Goal: Task Accomplishment & Management: Complete application form

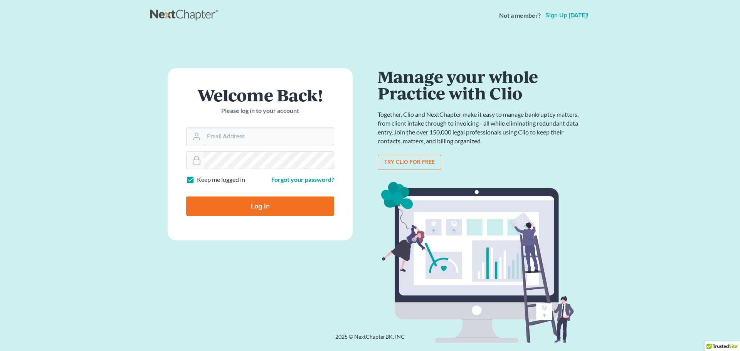
type input "[EMAIL_ADDRESS][DOMAIN_NAME]"
click at [269, 203] on input "Log In" at bounding box center [260, 205] width 148 height 19
type input "Thinking..."
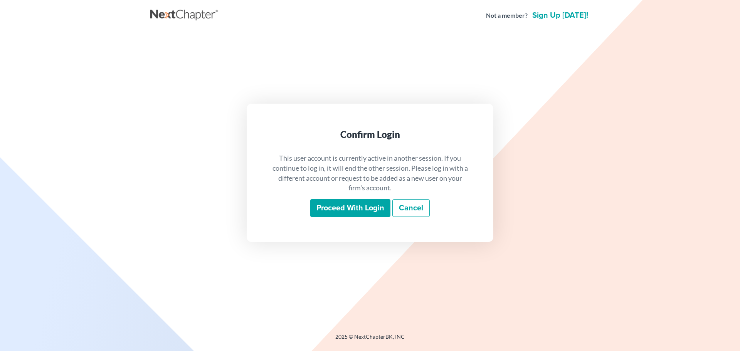
click at [365, 210] on input "Proceed with login" at bounding box center [350, 208] width 80 height 18
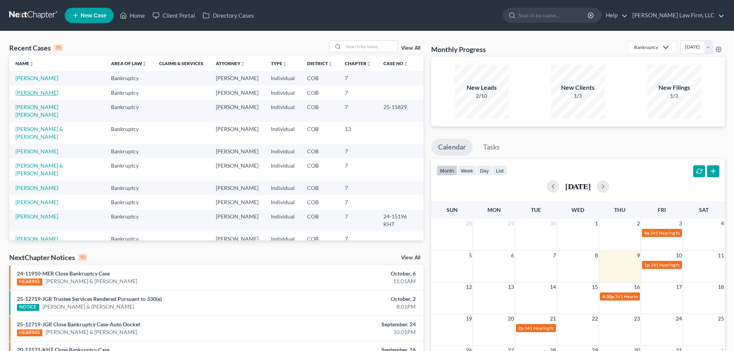
click at [22, 92] on link "[PERSON_NAME]" at bounding box center [36, 92] width 43 height 7
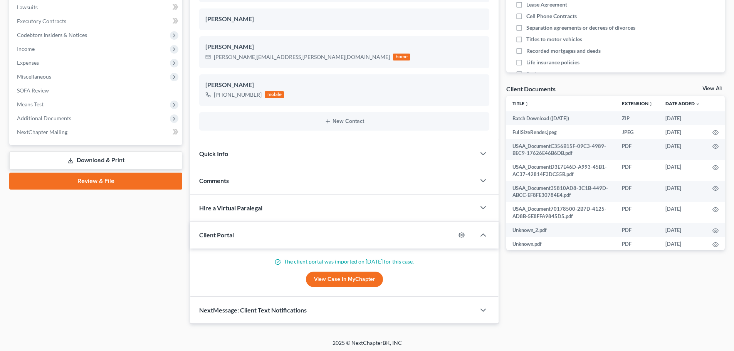
scroll to position [206, 0]
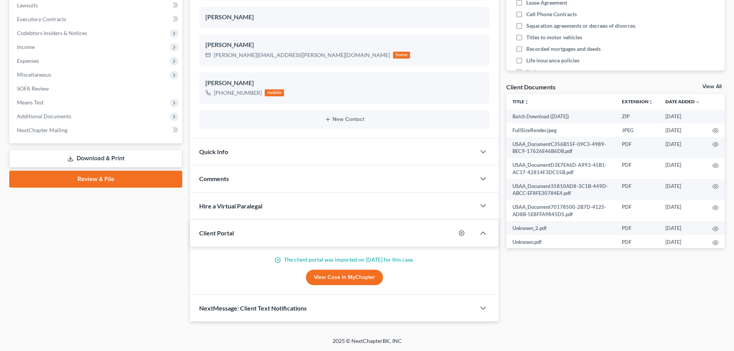
click at [121, 161] on link "Download & Print" at bounding box center [95, 158] width 173 height 18
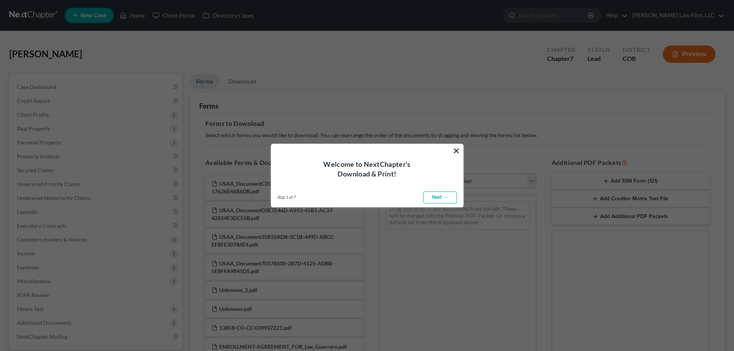
click at [448, 149] on div "Welcome to NextChapter's Download & Print!" at bounding box center [367, 161] width 192 height 35
click at [458, 148] on button "×" at bounding box center [456, 150] width 7 height 12
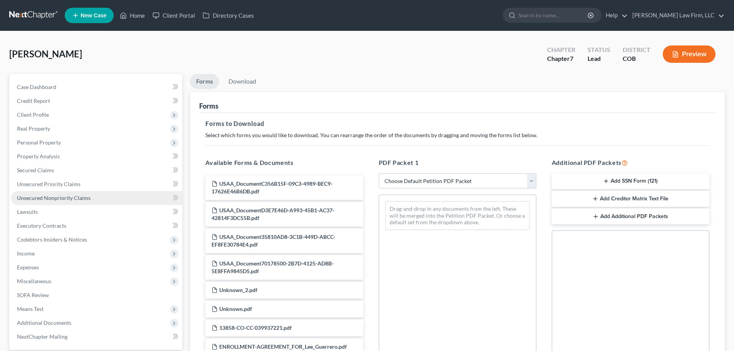
click at [57, 204] on link "Unsecured Nonpriority Claims" at bounding box center [96, 198] width 171 height 14
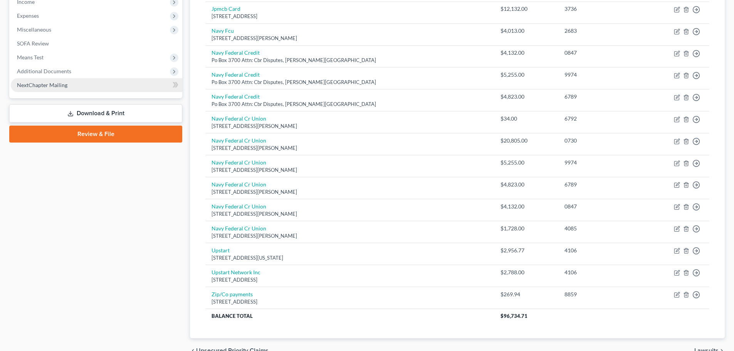
scroll to position [177, 0]
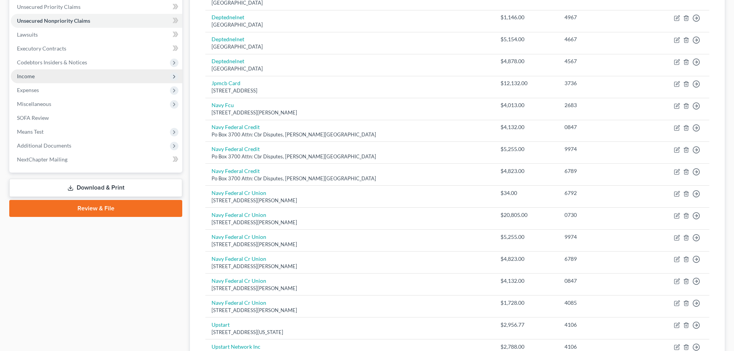
click at [38, 75] on span "Income" at bounding box center [96, 76] width 171 height 14
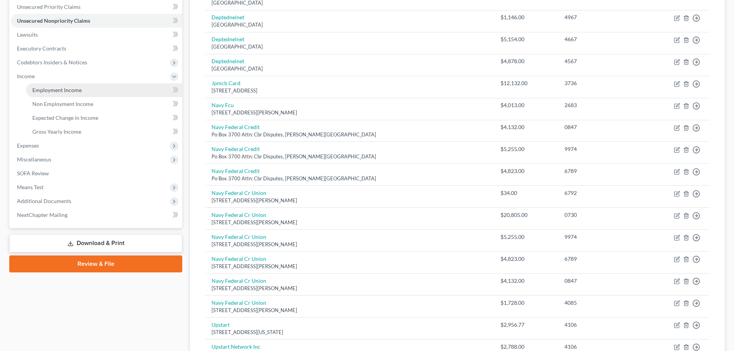
click at [62, 92] on span "Employment Income" at bounding box center [56, 90] width 49 height 7
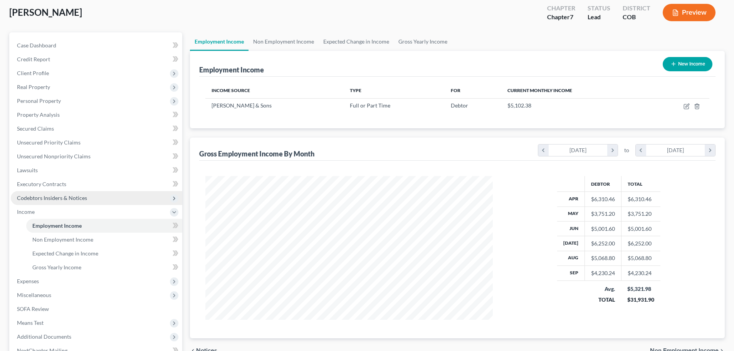
scroll to position [128, 0]
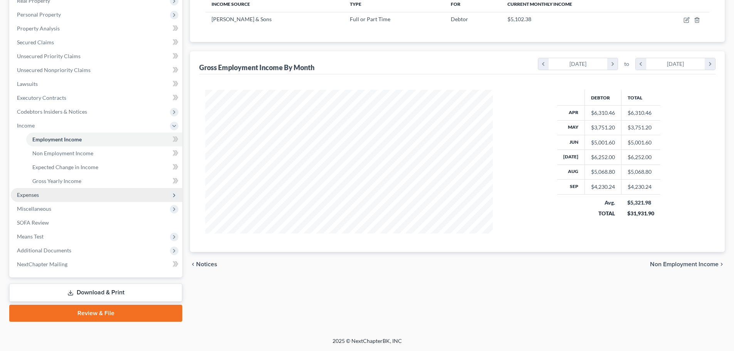
click at [60, 195] on span "Expenses" at bounding box center [96, 195] width 171 height 14
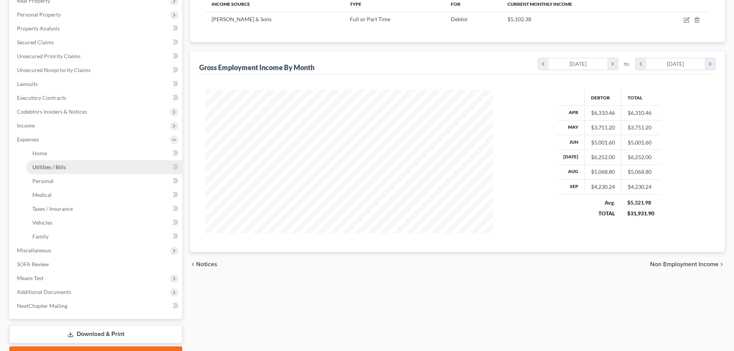
click at [61, 164] on span "Utilities / Bills" at bounding box center [49, 167] width 34 height 7
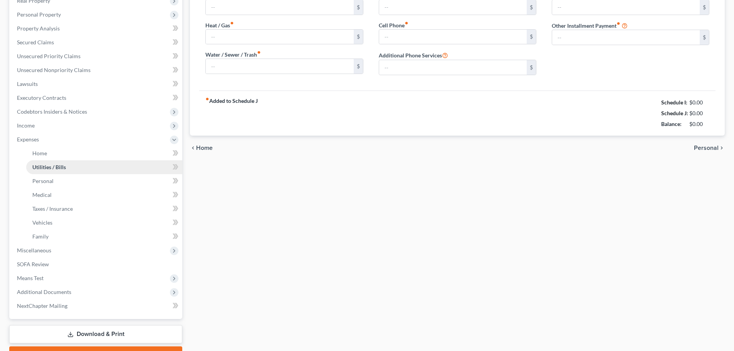
scroll to position [5, 0]
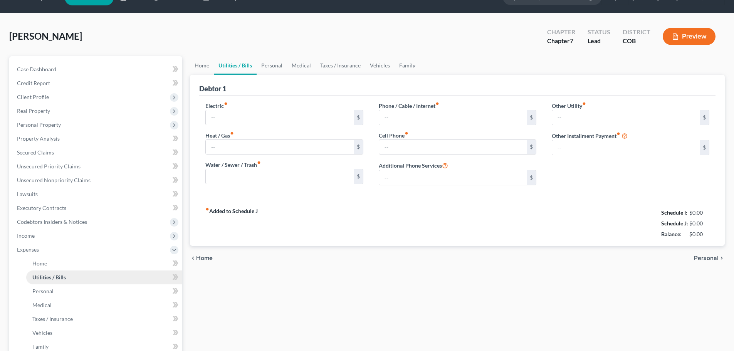
type input "50.53"
type input "0.00"
type input "32.34"
type input "89.70"
type input "40.00"
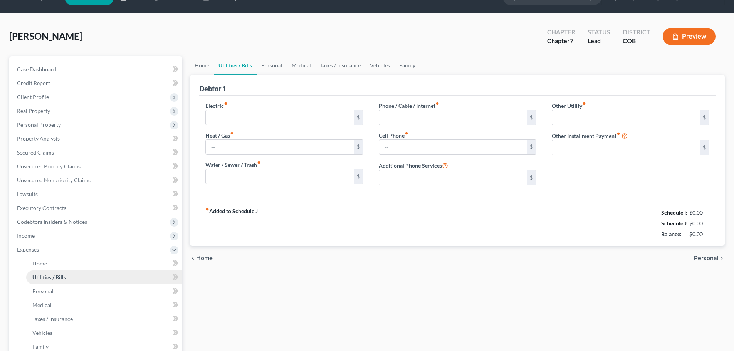
type input "0.00"
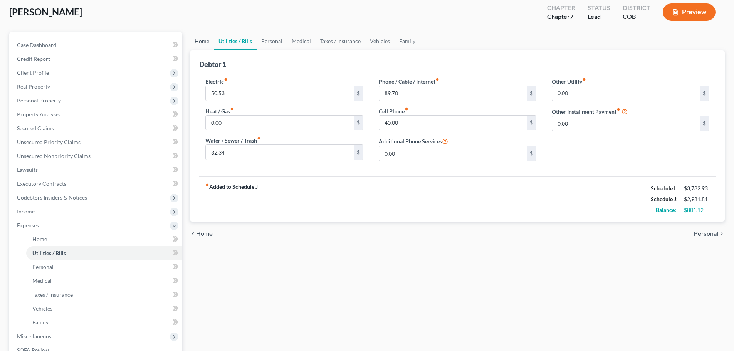
scroll to position [0, 0]
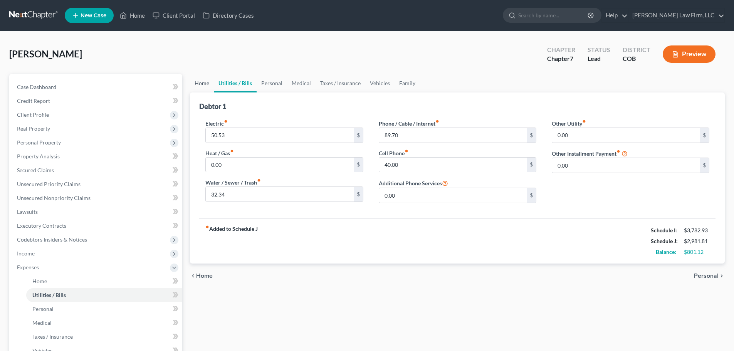
click at [198, 82] on link "Home" at bounding box center [202, 83] width 24 height 18
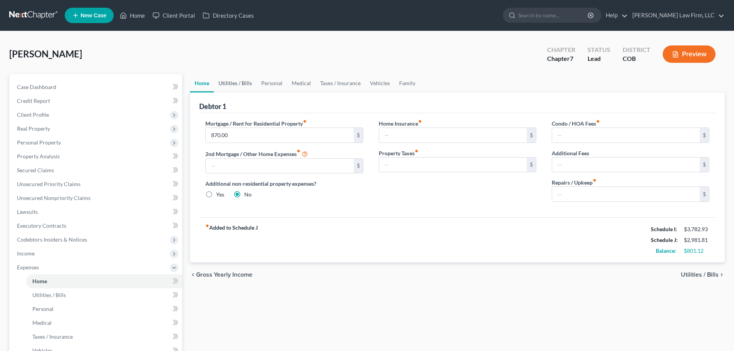
click at [224, 84] on link "Utilities / Bills" at bounding box center [235, 83] width 43 height 18
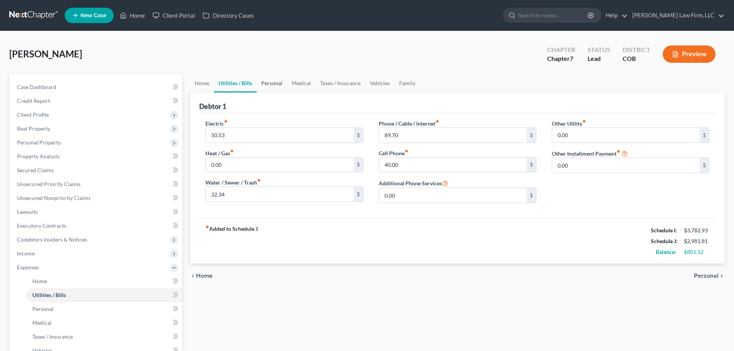
click at [265, 84] on link "Personal" at bounding box center [272, 83] width 30 height 18
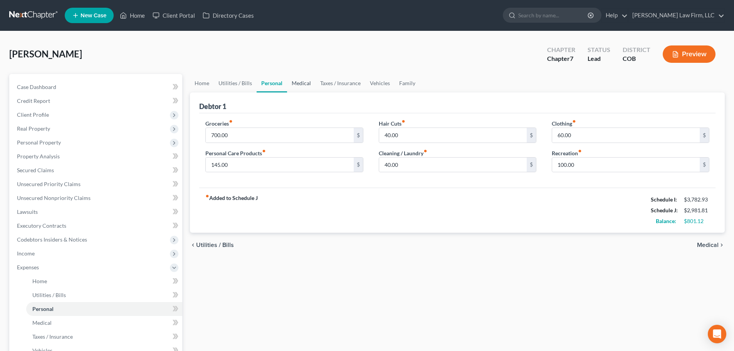
click at [297, 87] on link "Medical" at bounding box center [301, 83] width 29 height 18
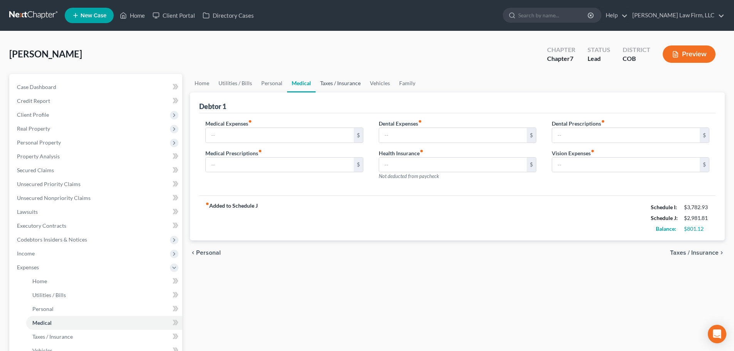
click at [337, 84] on link "Taxes / Insurance" at bounding box center [341, 83] width 50 height 18
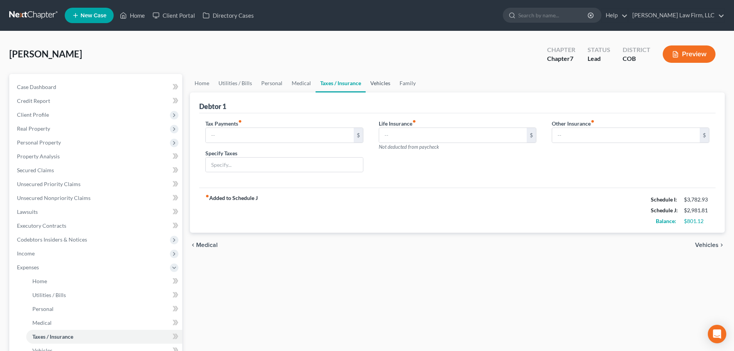
click at [373, 84] on link "Vehicles" at bounding box center [380, 83] width 29 height 18
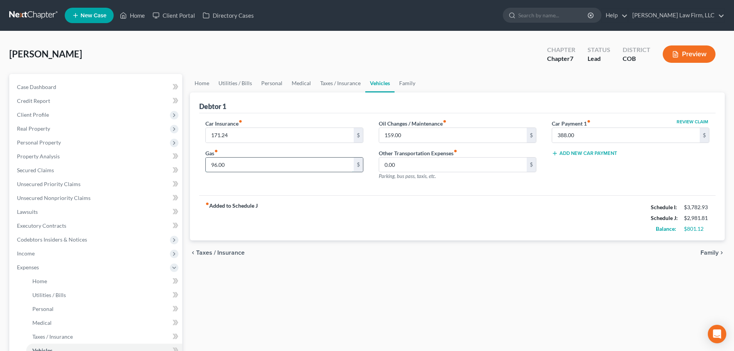
click at [248, 160] on input "96.00" at bounding box center [280, 165] width 148 height 15
click at [407, 87] on link "Family" at bounding box center [406, 83] width 25 height 18
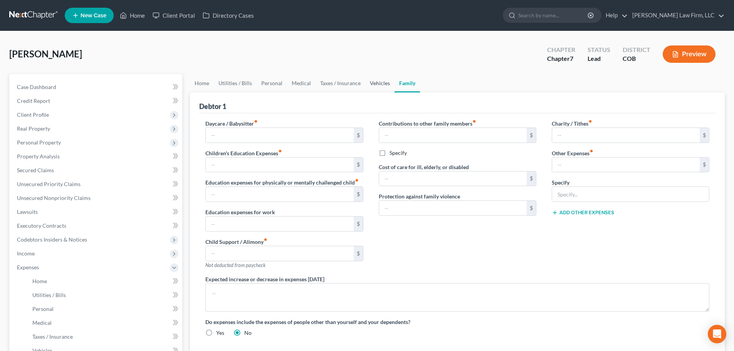
click at [379, 86] on link "Vehicles" at bounding box center [379, 83] width 29 height 18
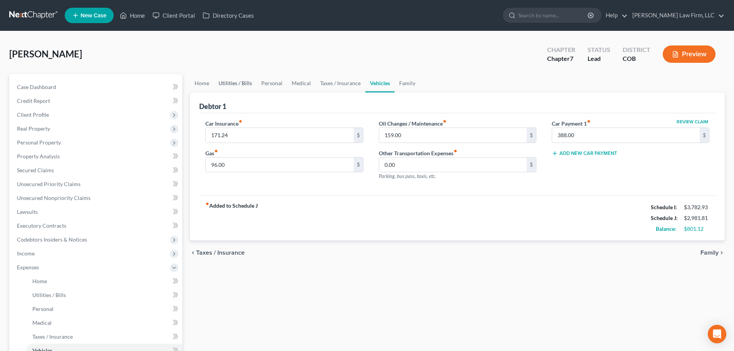
click at [216, 83] on link "Utilities / Bills" at bounding box center [235, 83] width 43 height 18
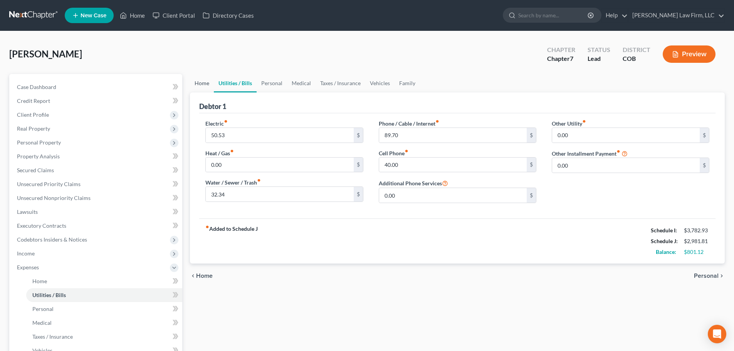
click at [195, 89] on link "Home" at bounding box center [202, 83] width 24 height 18
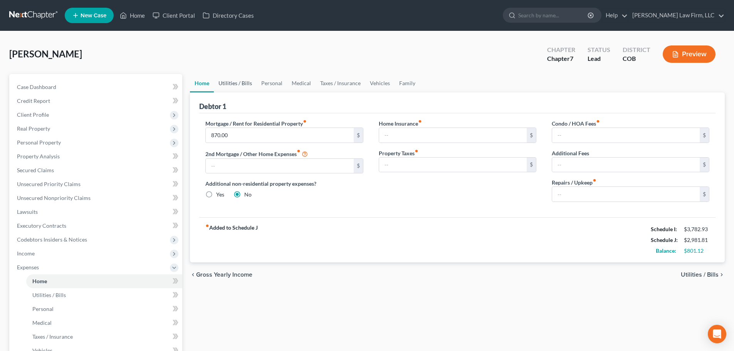
click at [231, 87] on link "Utilities / Bills" at bounding box center [235, 83] width 43 height 18
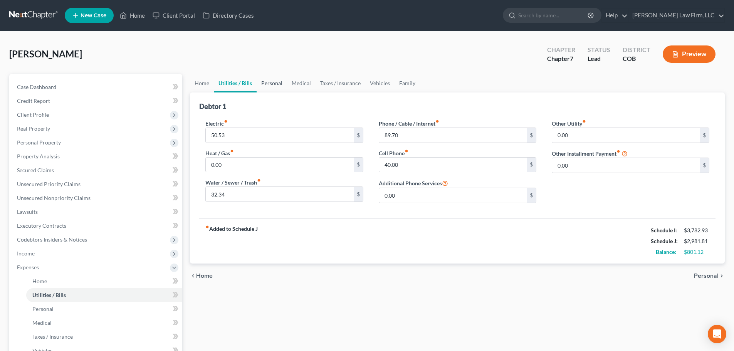
click at [275, 83] on link "Personal" at bounding box center [272, 83] width 30 height 18
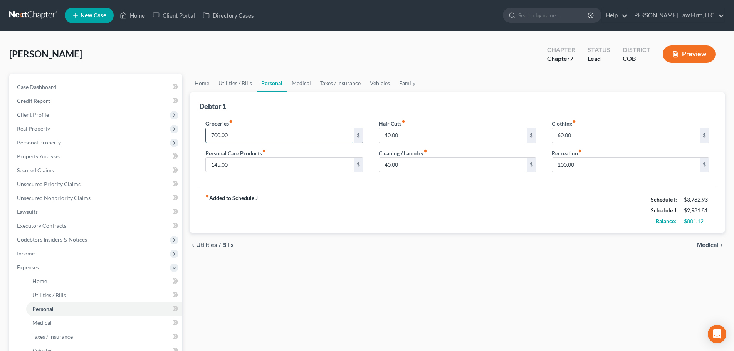
click at [211, 134] on input "700.00" at bounding box center [280, 135] width 148 height 15
type input "800.00"
click at [289, 214] on div "fiber_manual_record Added to Schedule J Schedule I: $3,782.93 Schedule J: $3,08…" at bounding box center [457, 210] width 516 height 45
drag, startPoint x: 387, startPoint y: 166, endPoint x: 397, endPoint y: 166, distance: 10.0
click at [388, 165] on input "40.00" at bounding box center [453, 165] width 148 height 15
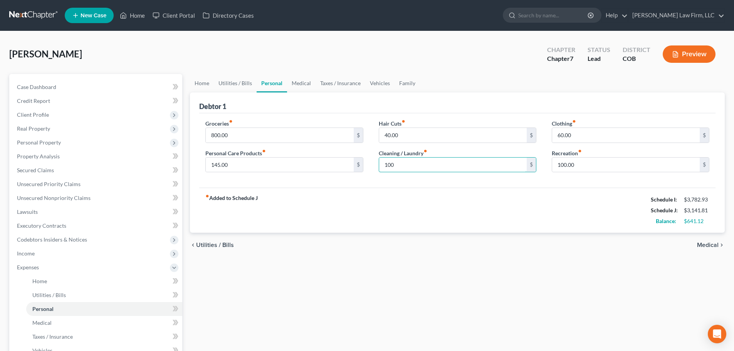
type input "100"
drag, startPoint x: 391, startPoint y: 223, endPoint x: 396, endPoint y: 226, distance: 5.7
click at [396, 226] on div "fiber_manual_record Added to Schedule J Schedule I: $3,782.93 Schedule J: $3,14…" at bounding box center [457, 210] width 516 height 45
click at [430, 130] on input "40.00" at bounding box center [453, 135] width 148 height 15
type input "60"
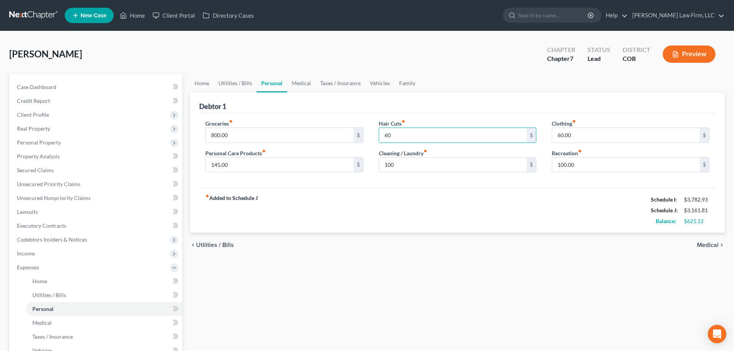
click at [549, 241] on div "chevron_left Utilities / Bills Medical chevron_right" at bounding box center [457, 245] width 535 height 25
click at [574, 136] on input "60.00" at bounding box center [626, 135] width 148 height 15
type input "120"
click at [562, 175] on div "Clothing fiber_manual_record 120 $ Recreation fiber_manual_record 100.00 $" at bounding box center [630, 148] width 173 height 59
click at [565, 167] on input "100.00" at bounding box center [626, 165] width 148 height 15
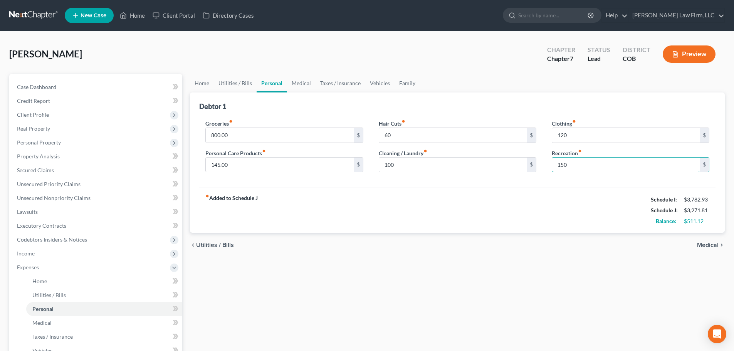
type input "150"
click at [304, 82] on link "Medical" at bounding box center [301, 83] width 29 height 18
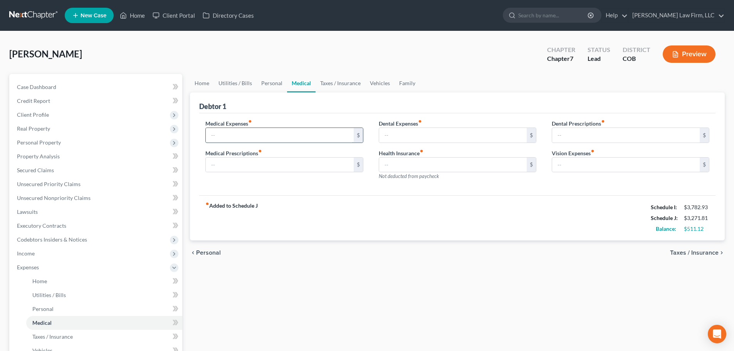
click at [265, 135] on input "text" at bounding box center [280, 135] width 148 height 15
type input "50"
click at [311, 104] on div "Debtor 1" at bounding box center [457, 102] width 516 height 21
click at [391, 136] on input "text" at bounding box center [453, 135] width 148 height 15
type input "50"
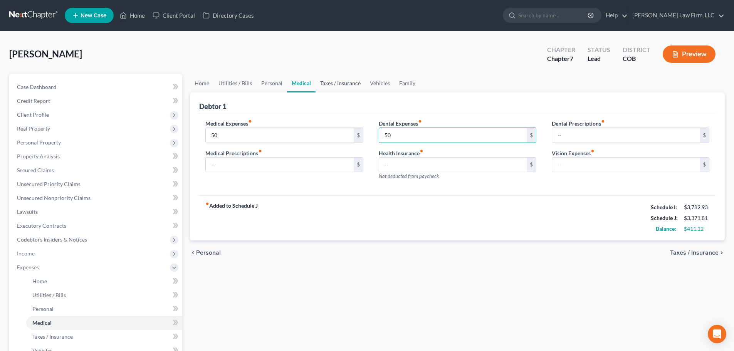
click at [339, 85] on link "Taxes / Insurance" at bounding box center [341, 83] width 50 height 18
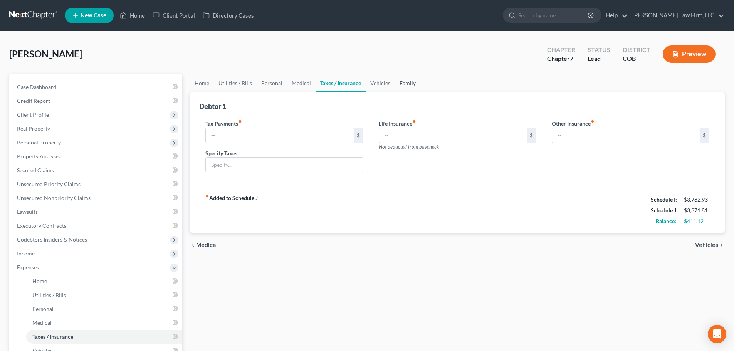
click at [411, 85] on link "Family" at bounding box center [407, 83] width 25 height 18
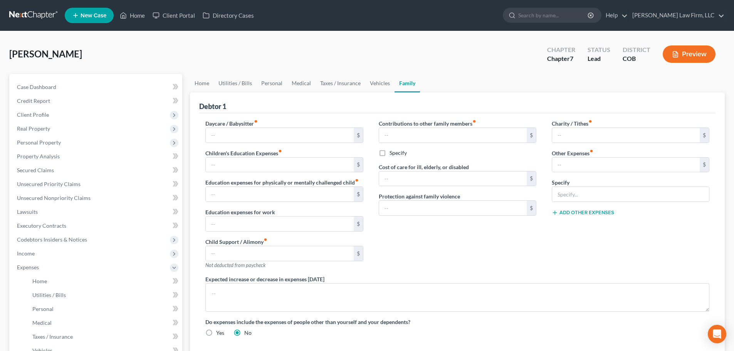
click at [394, 87] on link "Family" at bounding box center [406, 83] width 25 height 18
click at [377, 84] on link "Vehicles" at bounding box center [379, 83] width 29 height 18
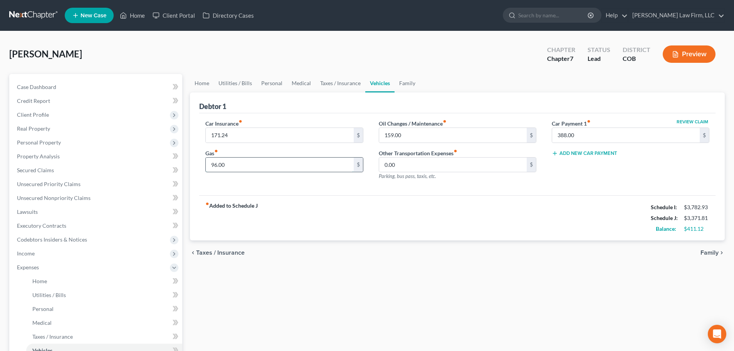
click at [292, 160] on input "96.00" at bounding box center [280, 165] width 148 height 15
type input "120"
click at [341, 220] on div "fiber_manual_record Added to Schedule J Schedule I: $3,782.93 Schedule J: $3,39…" at bounding box center [457, 217] width 516 height 45
click at [426, 134] on input "159.00" at bounding box center [453, 135] width 148 height 15
type input "175"
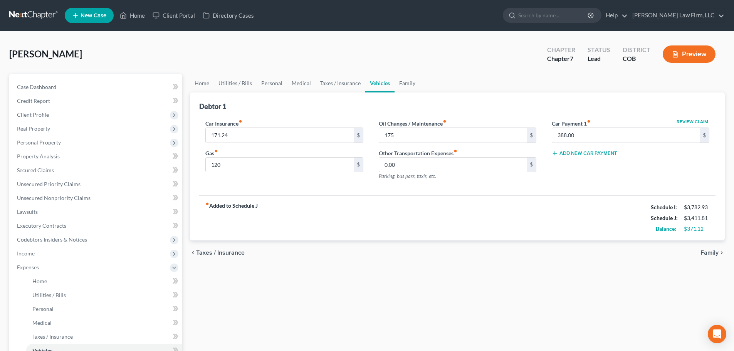
click at [445, 261] on div "chevron_left Taxes / Insurance Family chevron_right" at bounding box center [457, 252] width 535 height 25
click at [217, 90] on link "Utilities / Bills" at bounding box center [235, 83] width 43 height 18
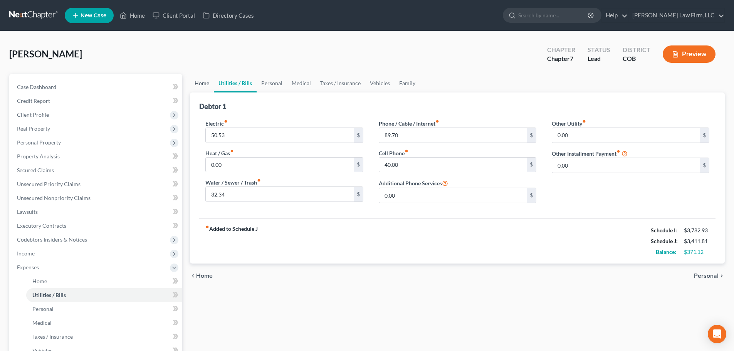
click at [210, 87] on link "Home" at bounding box center [202, 83] width 24 height 18
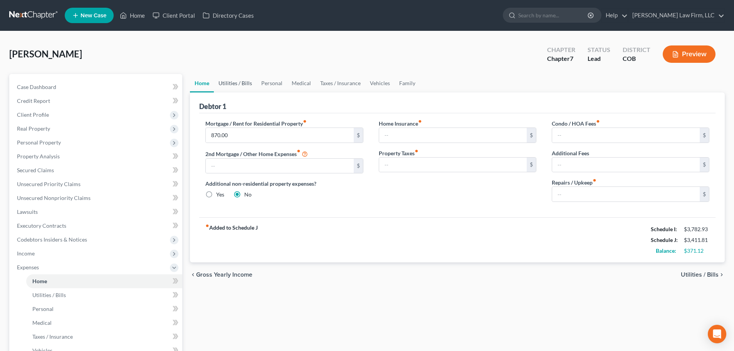
click at [237, 86] on link "Utilities / Bills" at bounding box center [235, 83] width 43 height 18
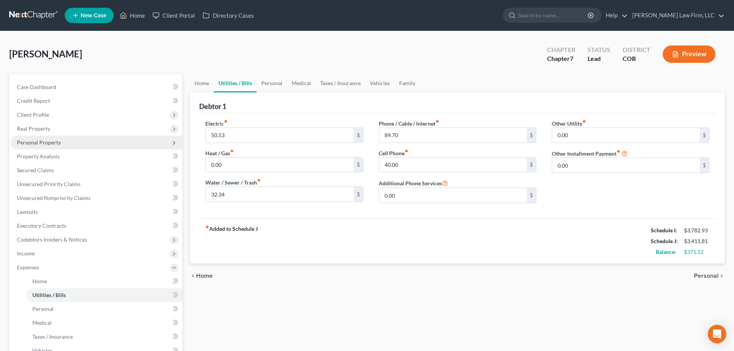
click at [89, 140] on span "Personal Property" at bounding box center [96, 143] width 171 height 14
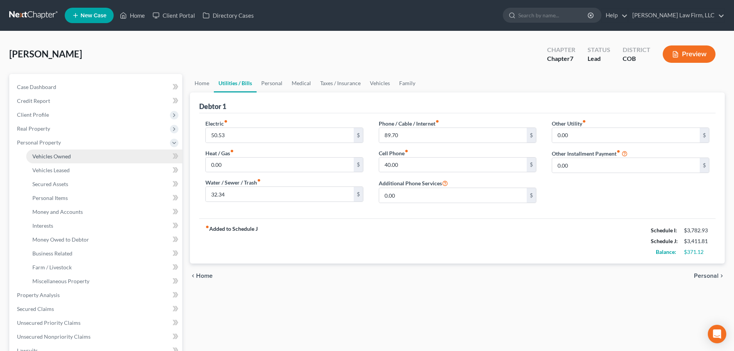
click at [86, 152] on link "Vehicles Owned" at bounding box center [104, 156] width 156 height 14
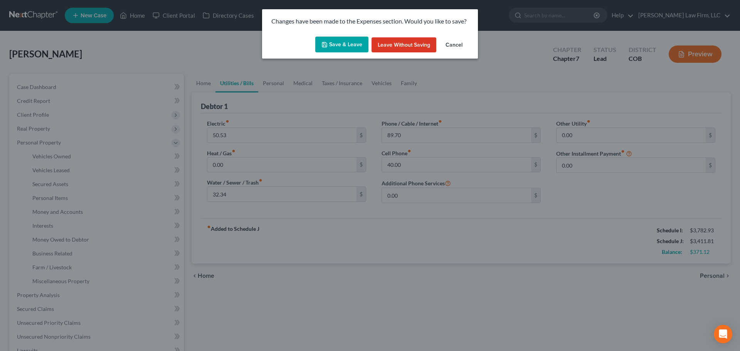
click at [350, 38] on button "Save & Leave" at bounding box center [341, 45] width 53 height 16
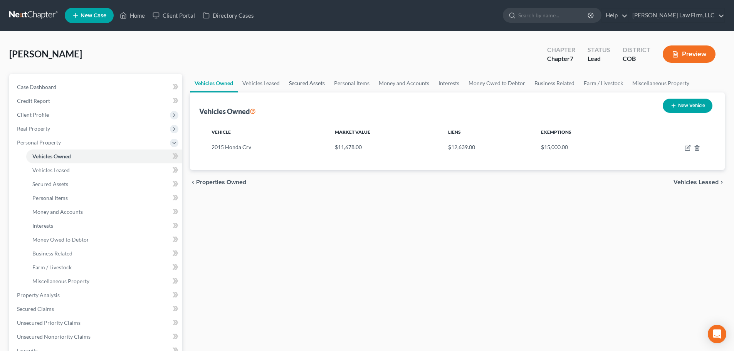
click at [292, 83] on link "Secured Assets" at bounding box center [306, 83] width 45 height 18
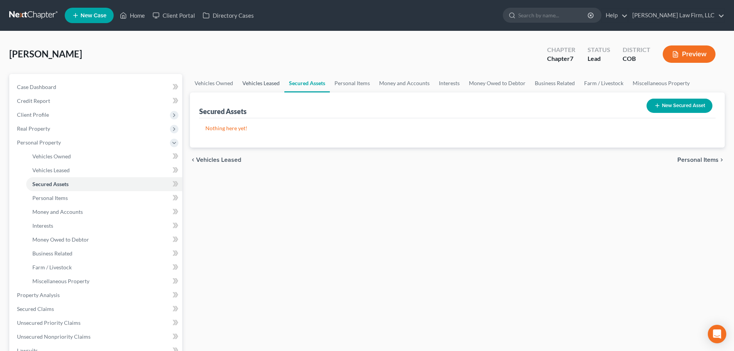
click at [276, 81] on link "Vehicles Leased" at bounding box center [261, 83] width 47 height 18
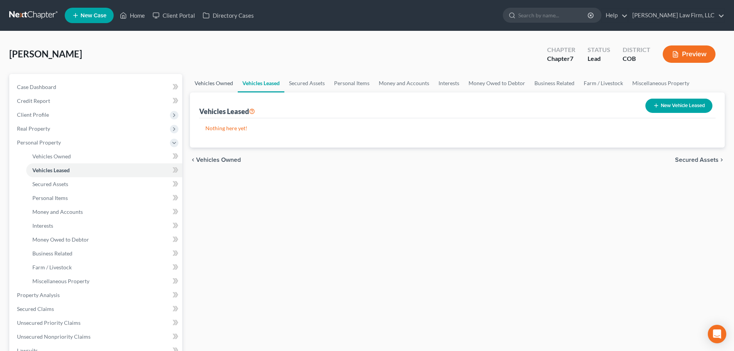
click at [216, 90] on link "Vehicles Owned" at bounding box center [214, 83] width 48 height 18
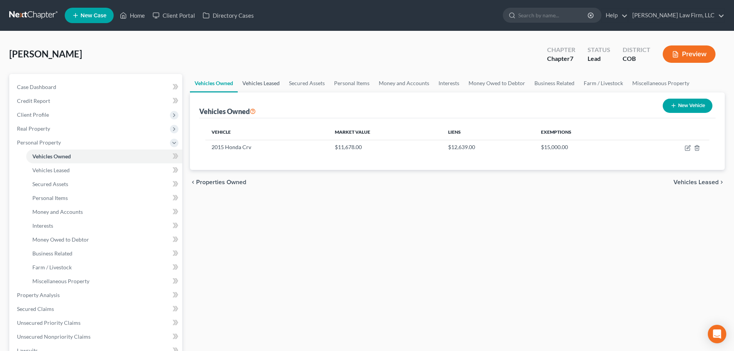
click at [250, 88] on link "Vehicles Leased" at bounding box center [261, 83] width 47 height 18
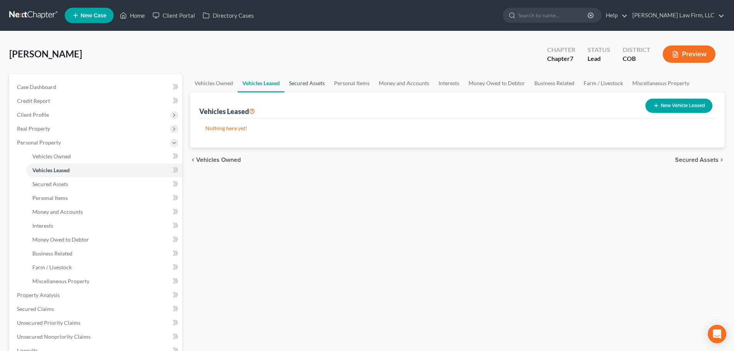
click at [303, 85] on link "Secured Assets" at bounding box center [306, 83] width 45 height 18
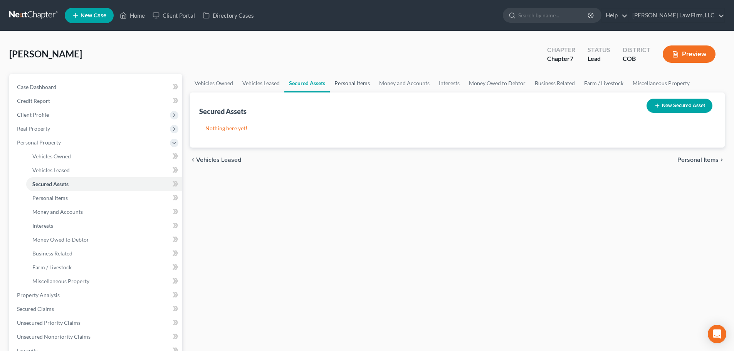
click at [351, 80] on link "Personal Items" at bounding box center [352, 83] width 45 height 18
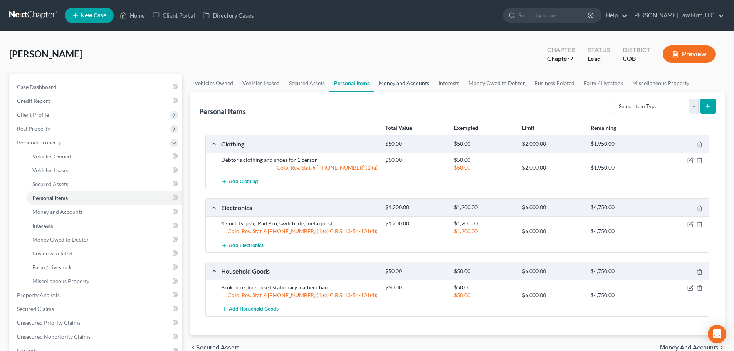
click at [398, 87] on link "Money and Accounts" at bounding box center [404, 83] width 60 height 18
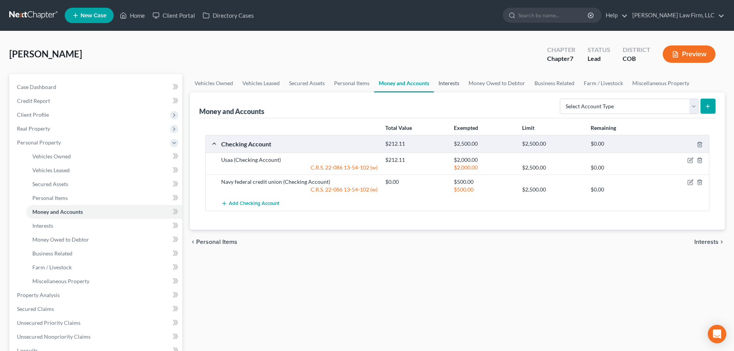
click at [443, 84] on link "Interests" at bounding box center [449, 83] width 30 height 18
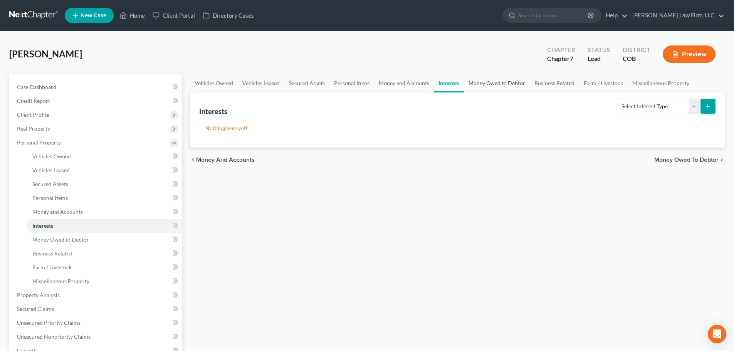
click at [495, 84] on link "Money Owed to Debtor" at bounding box center [497, 83] width 66 height 18
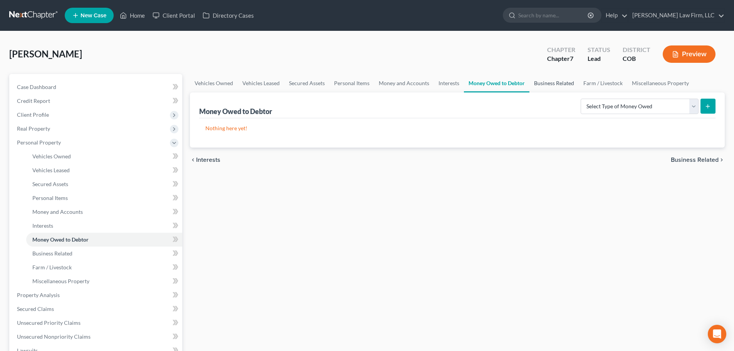
click at [535, 81] on link "Business Related" at bounding box center [553, 83] width 49 height 18
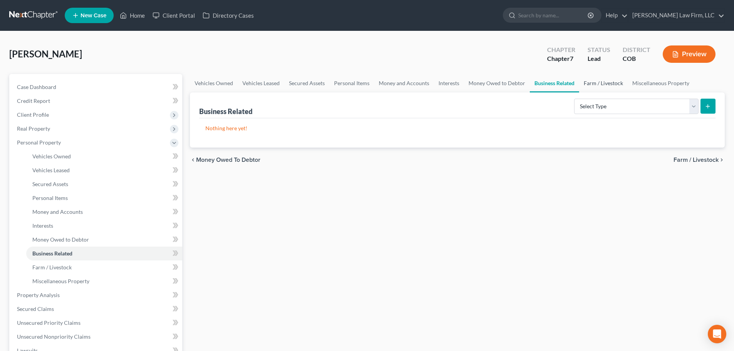
click at [589, 85] on link "Farm / Livestock" at bounding box center [603, 83] width 49 height 18
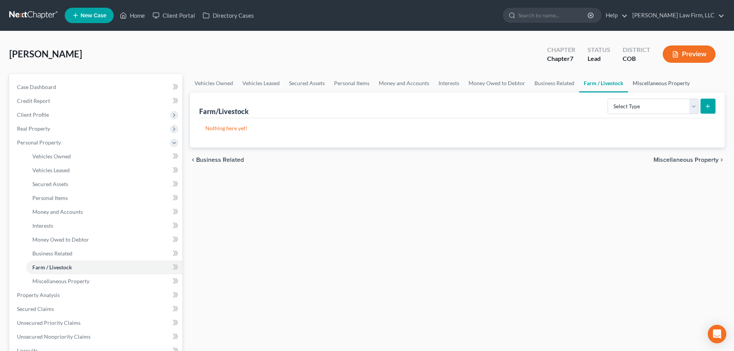
click at [643, 84] on link "Miscellaneous Property" at bounding box center [661, 83] width 66 height 18
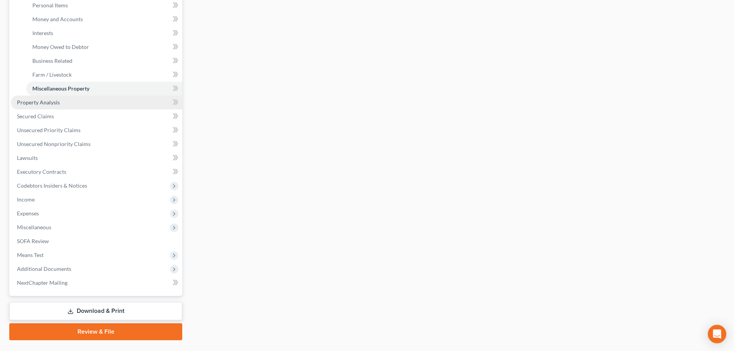
click at [65, 96] on link "Property Analysis" at bounding box center [96, 103] width 171 height 14
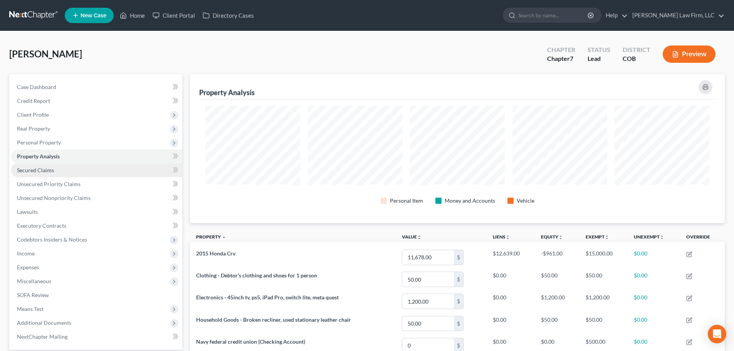
click at [43, 170] on span "Secured Claims" at bounding box center [35, 170] width 37 height 7
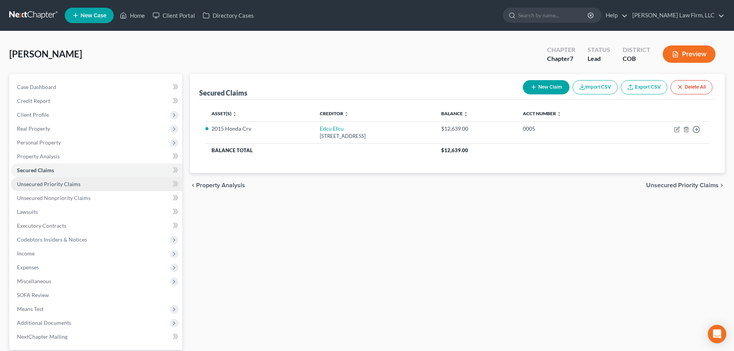
click at [43, 188] on link "Unsecured Priority Claims" at bounding box center [96, 184] width 171 height 14
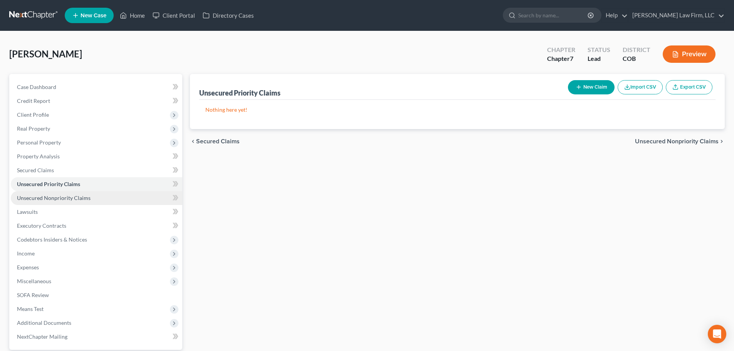
click at [46, 199] on span "Unsecured Nonpriority Claims" at bounding box center [54, 198] width 74 height 7
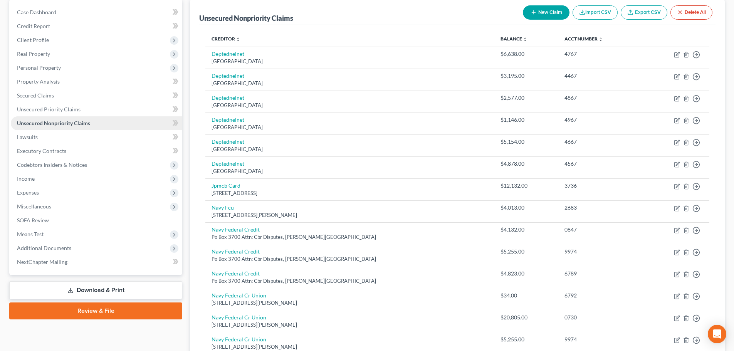
scroll to position [77, 0]
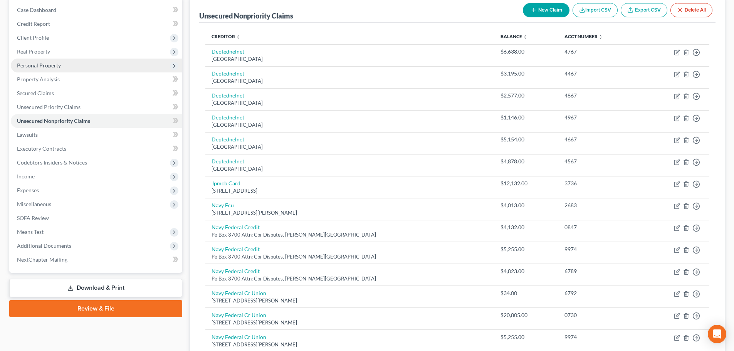
click at [76, 65] on span "Personal Property" at bounding box center [96, 66] width 171 height 14
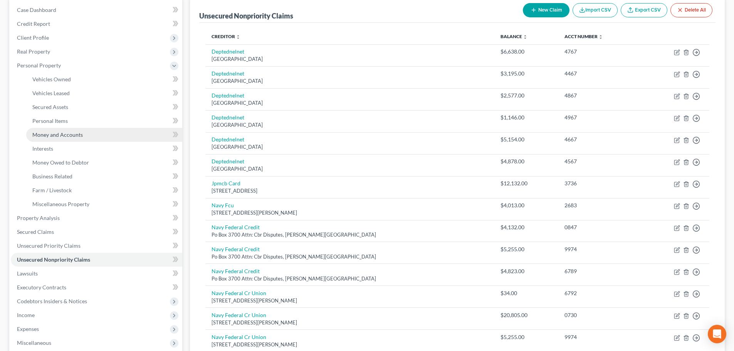
click at [66, 134] on span "Money and Accounts" at bounding box center [57, 134] width 50 height 7
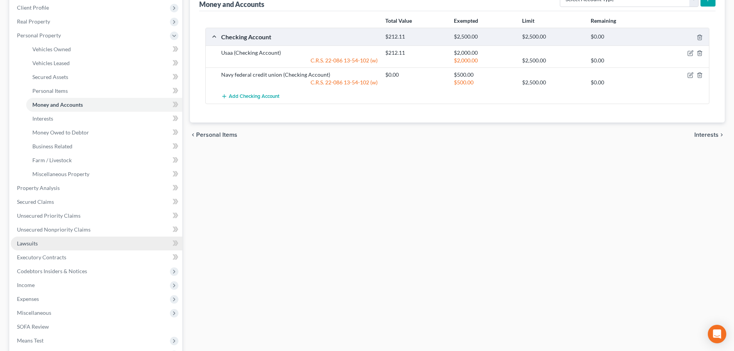
scroll to position [116, 0]
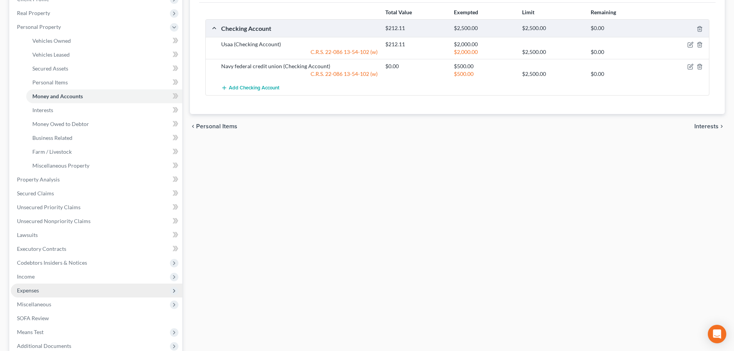
click at [55, 291] on span "Expenses" at bounding box center [96, 291] width 171 height 14
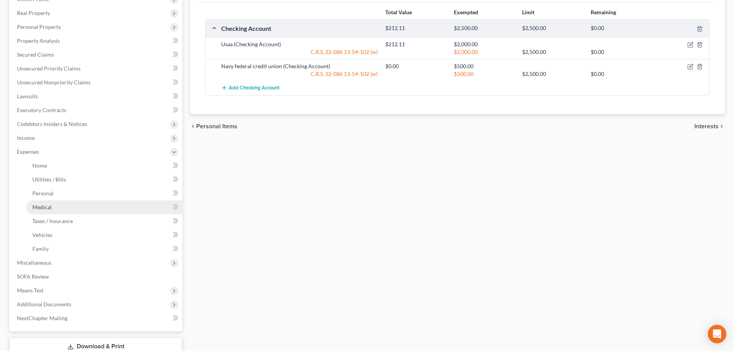
click at [83, 206] on link "Medical" at bounding box center [104, 207] width 156 height 14
click at [86, 210] on link "Medical" at bounding box center [104, 207] width 156 height 14
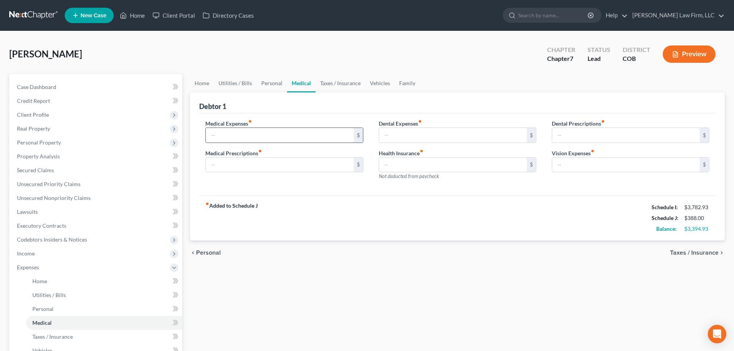
click at [274, 136] on input "text" at bounding box center [280, 135] width 148 height 15
type input "50.00"
click at [309, 113] on div "Medical Expenses fiber_manual_record 50.00 $ Medical Prescriptions fiber_manual…" at bounding box center [457, 154] width 516 height 82
click at [423, 135] on input "50.00" at bounding box center [453, 135] width 148 height 15
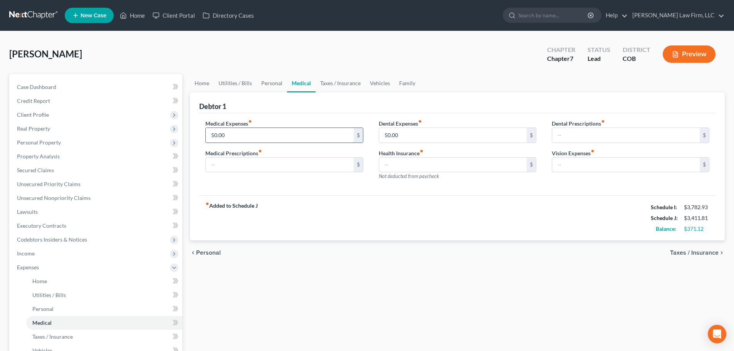
click at [303, 138] on input "50.00" at bounding box center [280, 135] width 148 height 15
type input "150"
click at [360, 252] on div "chevron_left Personal Taxes / Insurance chevron_right" at bounding box center [457, 252] width 535 height 25
click at [243, 82] on link "Utilities / Bills" at bounding box center [235, 83] width 43 height 18
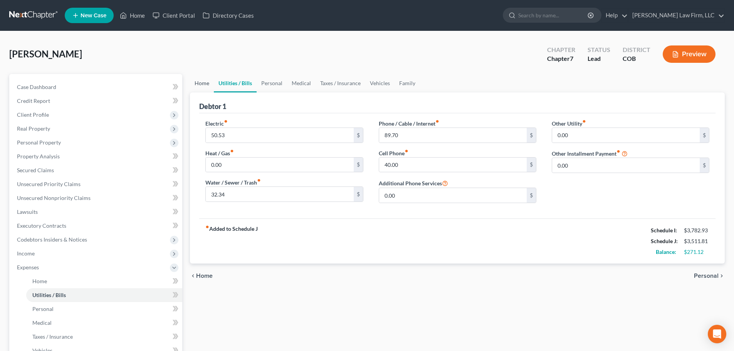
click at [213, 82] on link "Home" at bounding box center [202, 83] width 24 height 18
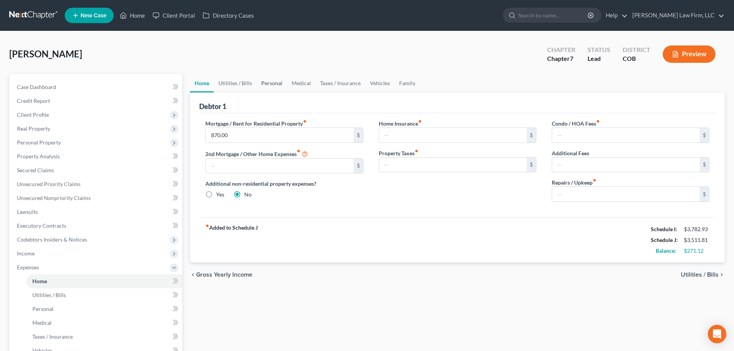
click at [260, 80] on link "Personal" at bounding box center [272, 83] width 30 height 18
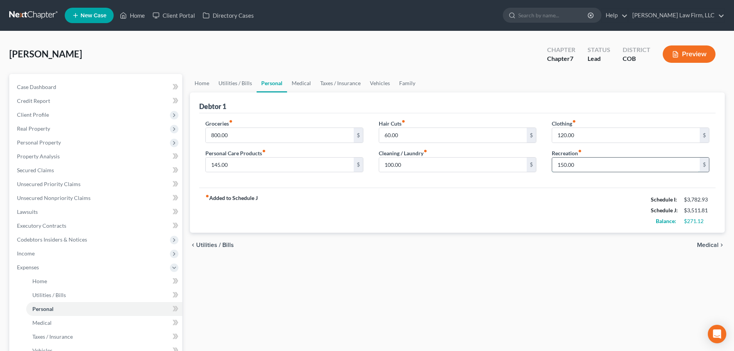
click at [559, 167] on input "150.00" at bounding box center [626, 165] width 148 height 15
click at [515, 205] on div "fiber_manual_record Added to Schedule J Schedule I: $3,782.93 Schedule J: $3,51…" at bounding box center [457, 210] width 516 height 45
click at [285, 85] on link "Personal" at bounding box center [272, 83] width 30 height 18
click at [296, 84] on link "Medical" at bounding box center [301, 83] width 29 height 18
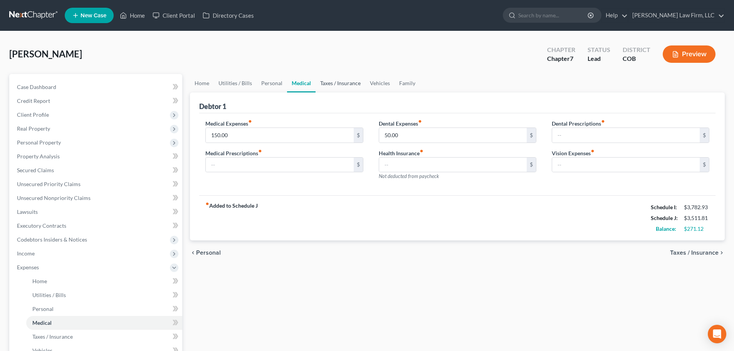
click at [322, 82] on link "Taxes / Insurance" at bounding box center [341, 83] width 50 height 18
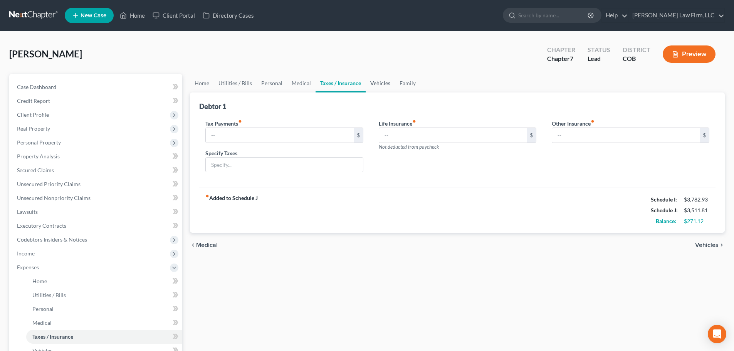
click at [390, 88] on link "Vehicles" at bounding box center [380, 83] width 29 height 18
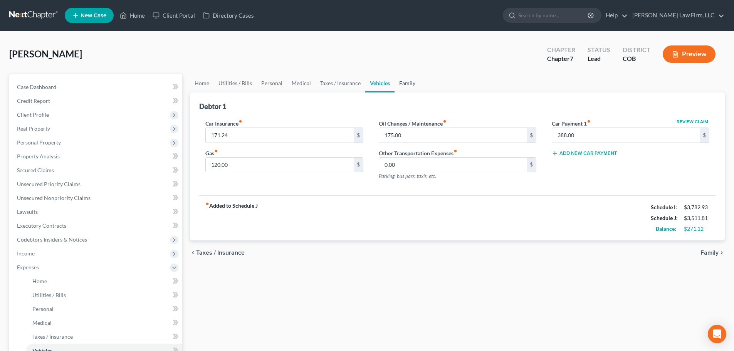
click at [405, 86] on link "Family" at bounding box center [406, 83] width 25 height 18
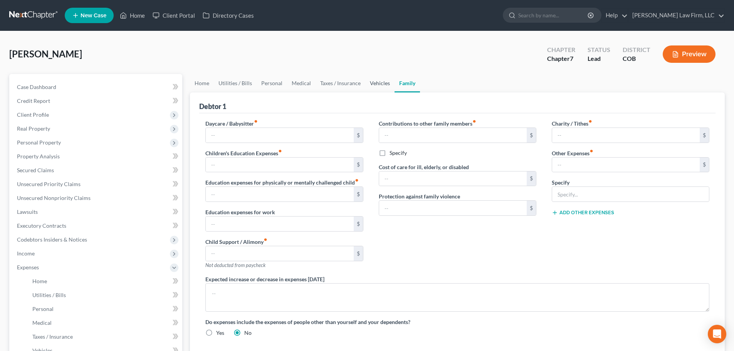
click at [381, 84] on link "Vehicles" at bounding box center [379, 83] width 29 height 18
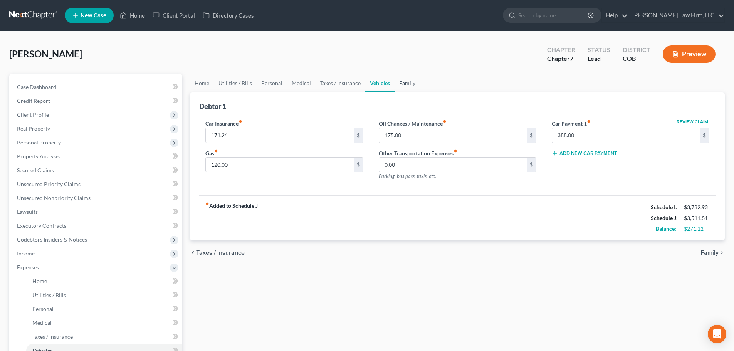
click at [415, 85] on link "Family" at bounding box center [406, 83] width 25 height 18
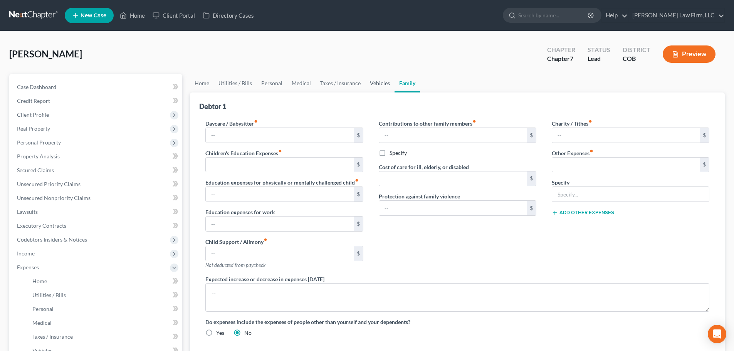
click at [387, 84] on link "Vehicles" at bounding box center [379, 83] width 29 height 18
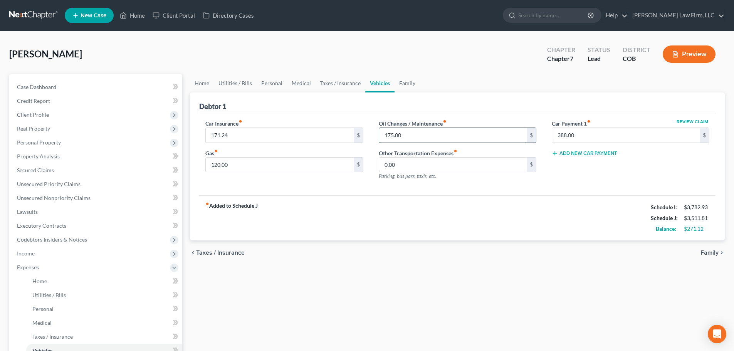
click at [406, 138] on input "175.00" at bounding box center [453, 135] width 148 height 15
type input "200"
click at [454, 280] on div "Home Utilities / Bills Personal Medical Taxes / Insurance Vehicles Family Debto…" at bounding box center [457, 282] width 542 height 417
click at [203, 86] on link "Home" at bounding box center [202, 83] width 24 height 18
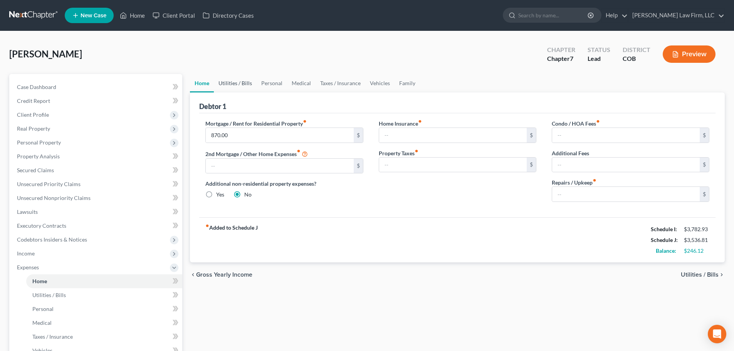
click at [229, 79] on link "Utilities / Bills" at bounding box center [235, 83] width 43 height 18
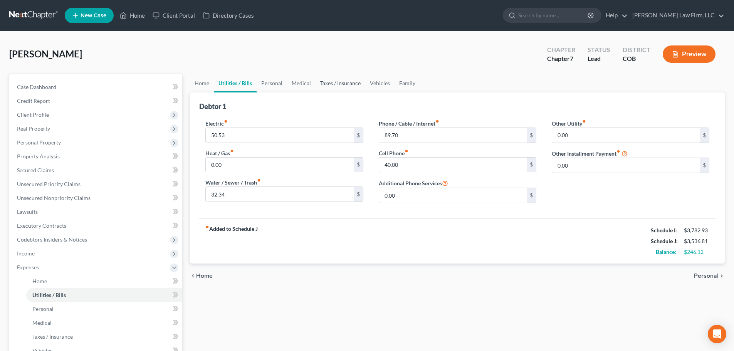
click at [350, 79] on link "Taxes / Insurance" at bounding box center [341, 83] width 50 height 18
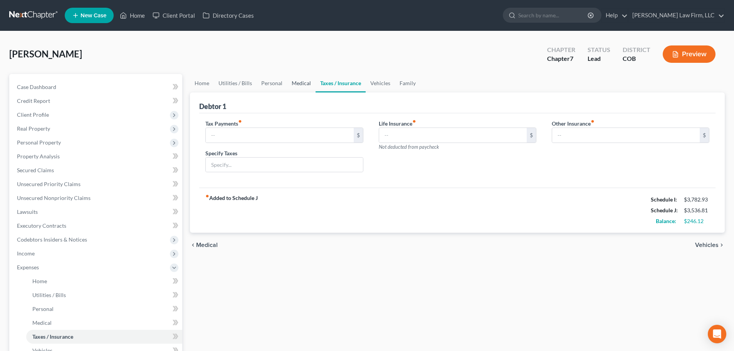
click at [290, 81] on link "Medical" at bounding box center [301, 83] width 29 height 18
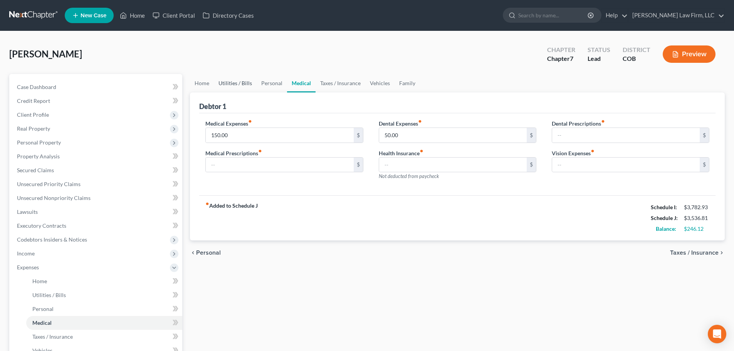
click at [243, 81] on link "Utilities / Bills" at bounding box center [235, 83] width 43 height 18
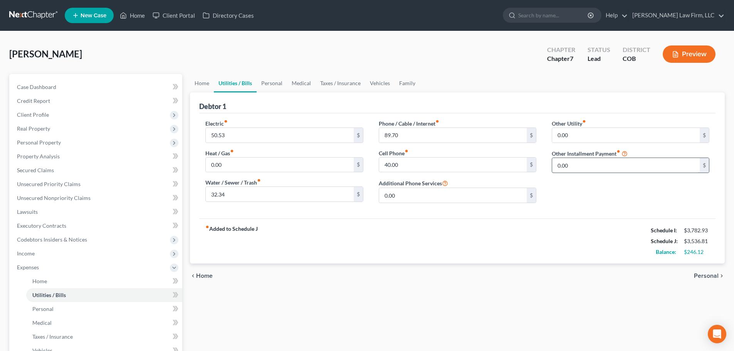
click at [601, 167] on input "0.00" at bounding box center [626, 165] width 148 height 15
type input "126"
click at [572, 189] on input "text" at bounding box center [630, 187] width 157 height 15
type input "Student Loan Repayment"
click at [525, 277] on div "chevron_left Home Personal chevron_right" at bounding box center [457, 276] width 535 height 25
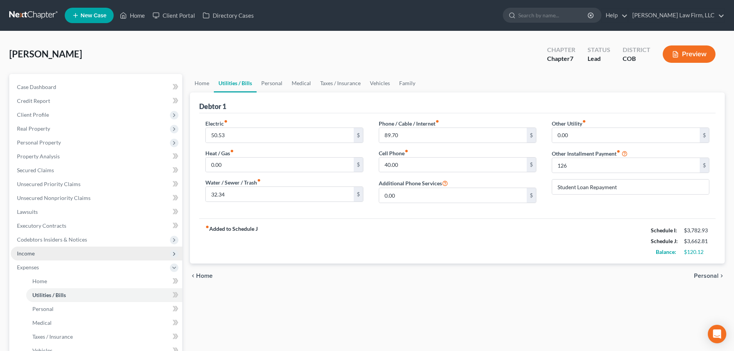
click at [69, 253] on span "Income" at bounding box center [96, 254] width 171 height 14
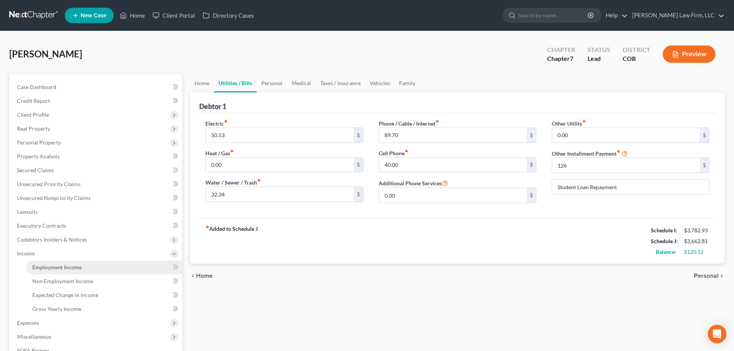
click at [90, 264] on link "Employment Income" at bounding box center [104, 267] width 156 height 14
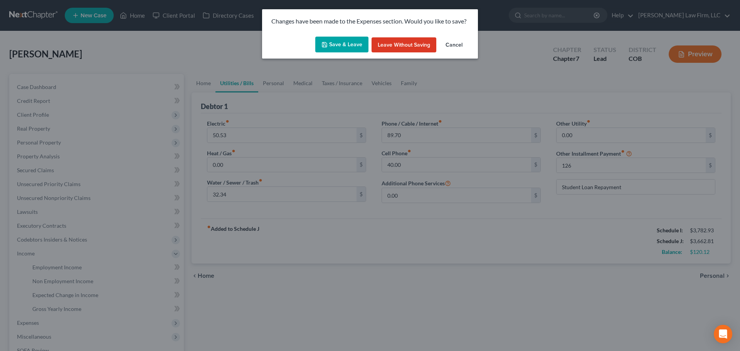
click at [357, 37] on button "Save & Leave" at bounding box center [341, 45] width 53 height 16
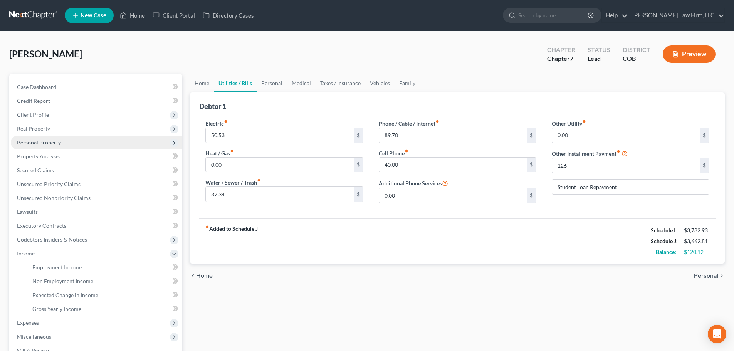
type input "126.00"
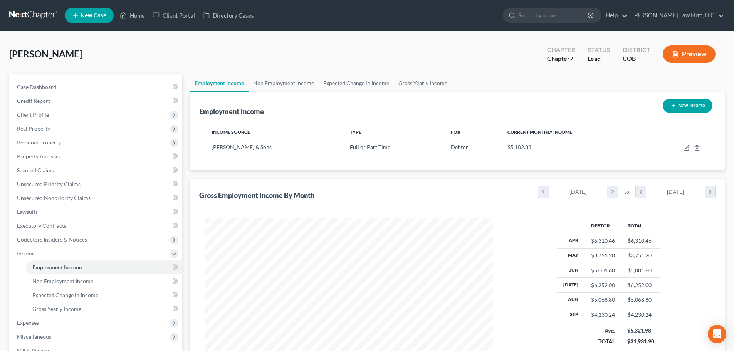
scroll to position [144, 303]
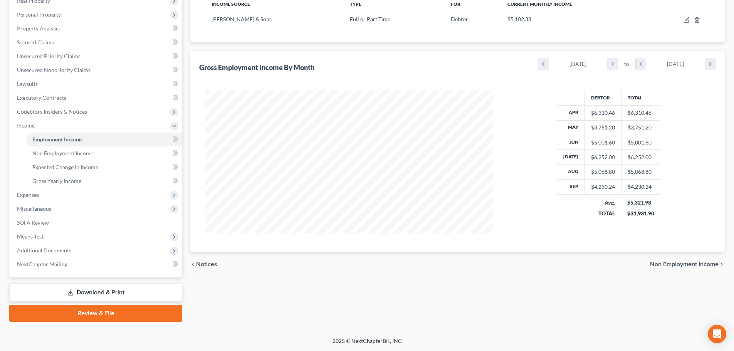
click at [92, 290] on link "Download & Print" at bounding box center [95, 293] width 173 height 18
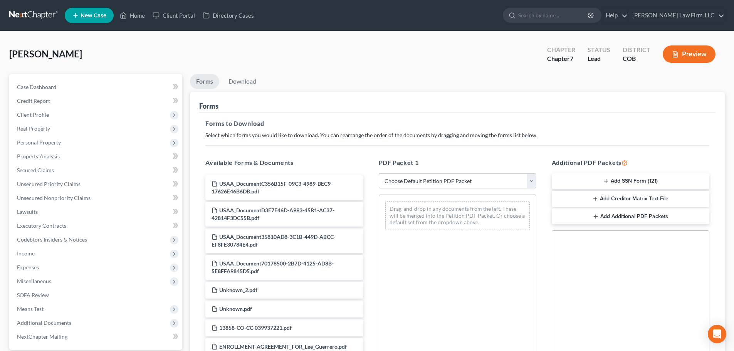
click at [403, 176] on select "Choose Default Petition PDF Packet Complete Bankruptcy Petition (all forms and …" at bounding box center [458, 180] width 158 height 15
select select "6"
click at [379, 173] on select "Choose Default Petition PDF Packet Complete Bankruptcy Petition (all forms and …" at bounding box center [458, 180] width 158 height 15
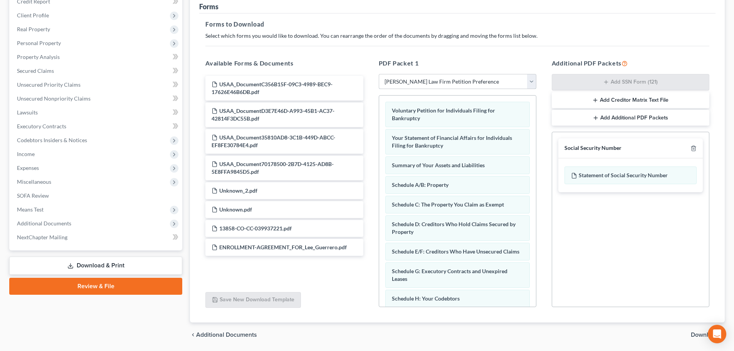
scroll to position [125, 0]
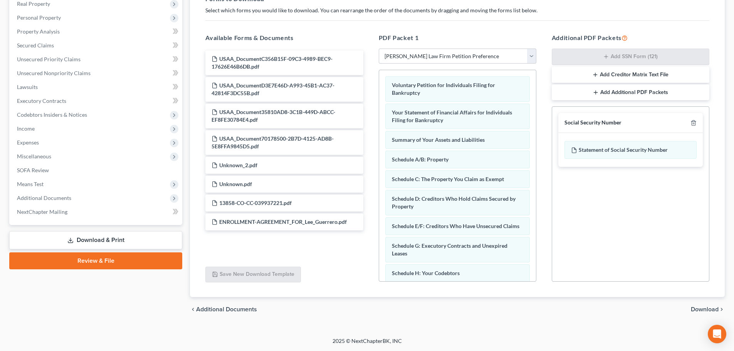
click at [708, 311] on span "Download" at bounding box center [705, 309] width 28 height 6
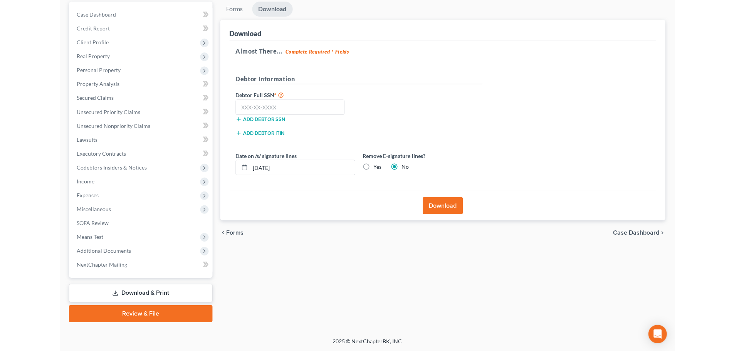
scroll to position [20, 0]
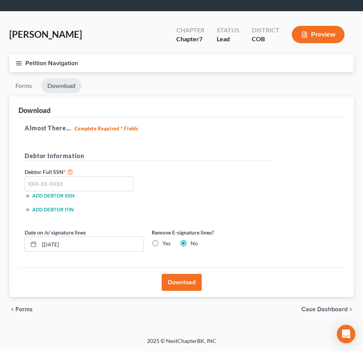
click at [172, 141] on div "Almost There... Complete Required * Fields Debtor Information Debtor Full SSN *…" at bounding box center [181, 192] width 326 height 150
click at [62, 178] on input "text" at bounding box center [79, 183] width 109 height 15
type input "632-10-6866"
click at [166, 243] on label "Yes" at bounding box center [167, 243] width 8 height 8
click at [166, 243] on input "Yes" at bounding box center [168, 241] width 5 height 5
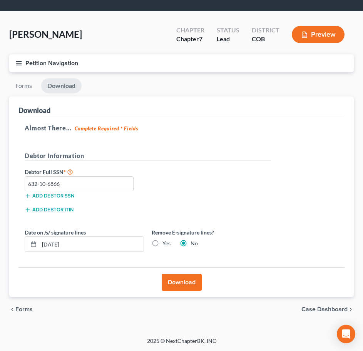
radio input "true"
radio input "false"
click at [183, 282] on button "Download" at bounding box center [182, 282] width 40 height 17
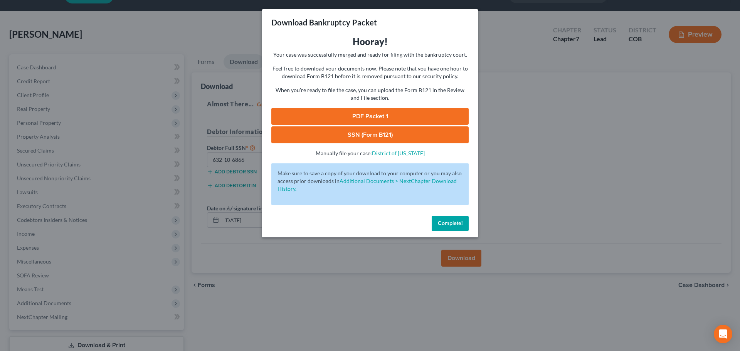
click at [323, 120] on link "PDF Packet 1" at bounding box center [369, 116] width 197 height 17
click at [332, 140] on link "SSN (Form B121)" at bounding box center [369, 134] width 197 height 17
click at [438, 225] on span "Complete!" at bounding box center [450, 223] width 25 height 7
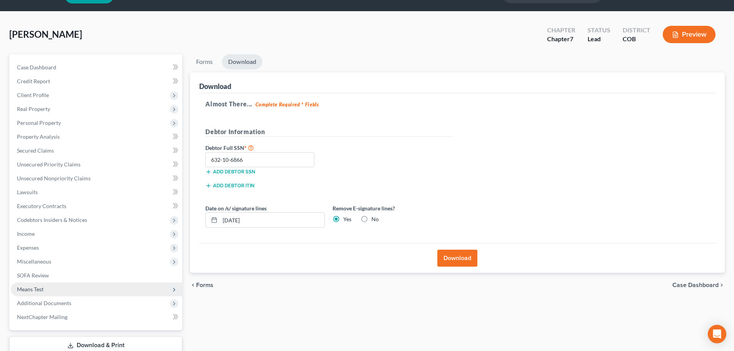
click at [65, 288] on span "Means Test" at bounding box center [96, 289] width 171 height 14
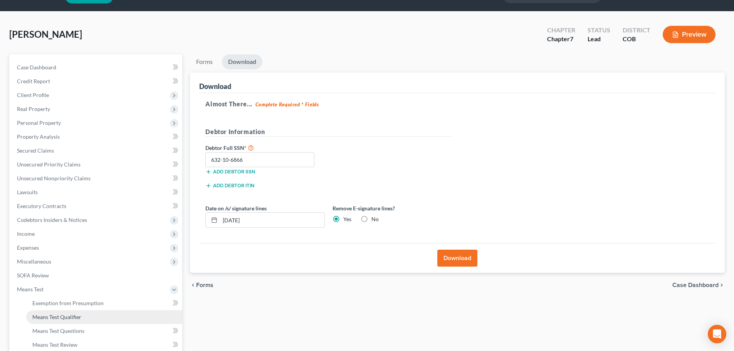
click at [71, 317] on span "Means Test Qualifier" at bounding box center [56, 317] width 49 height 7
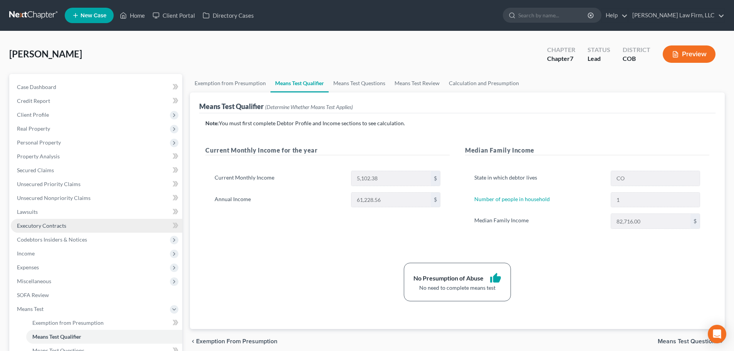
click at [62, 220] on link "Executory Contracts" at bounding box center [96, 226] width 171 height 14
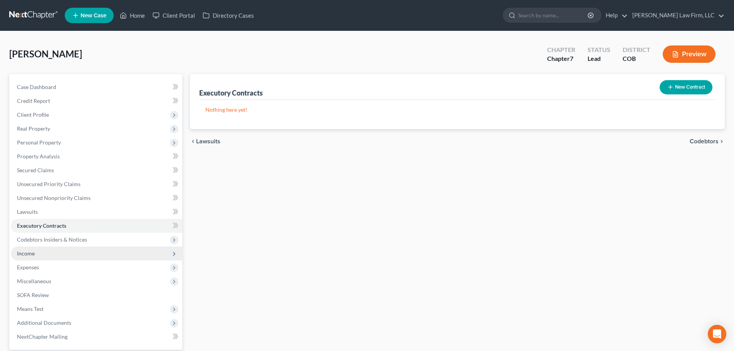
click at [44, 253] on span "Income" at bounding box center [96, 254] width 171 height 14
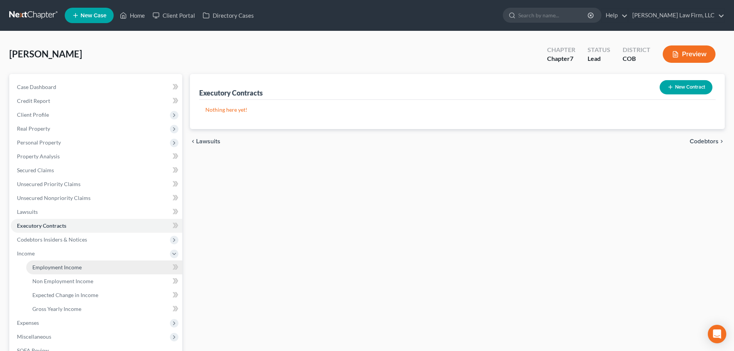
click at [57, 266] on span "Employment Income" at bounding box center [56, 267] width 49 height 7
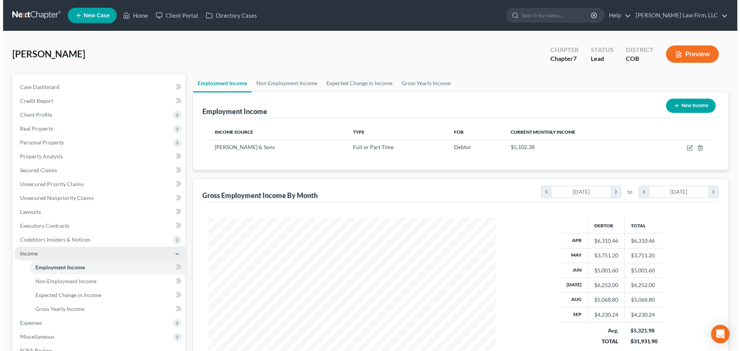
scroll to position [144, 303]
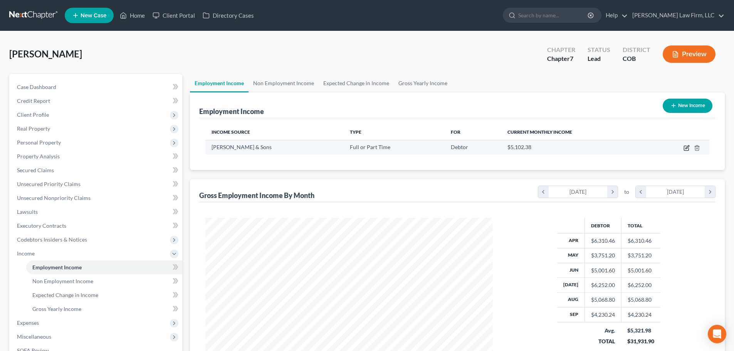
click at [688, 151] on icon "button" at bounding box center [686, 148] width 5 height 5
select select "0"
select select "5"
select select "3"
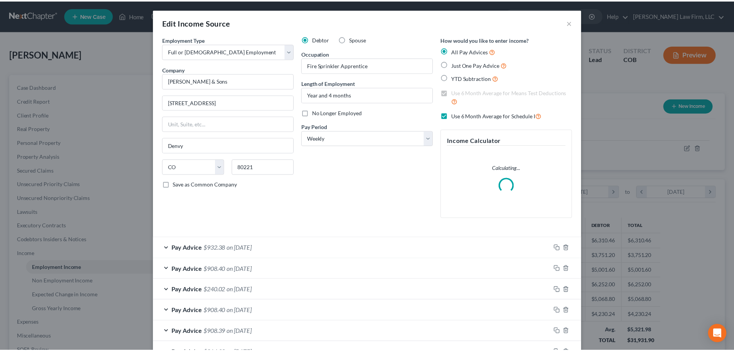
scroll to position [145, 305]
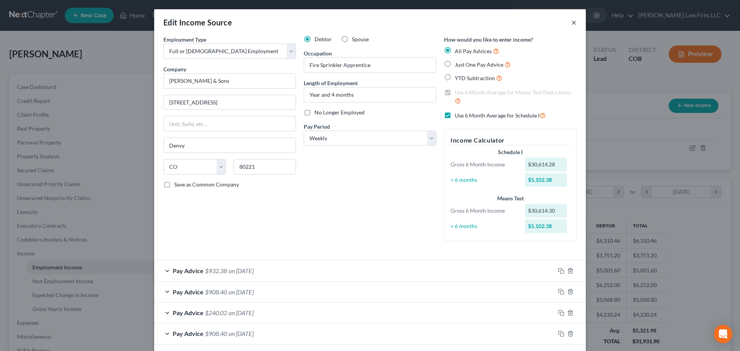
click at [571, 22] on button "×" at bounding box center [573, 22] width 5 height 9
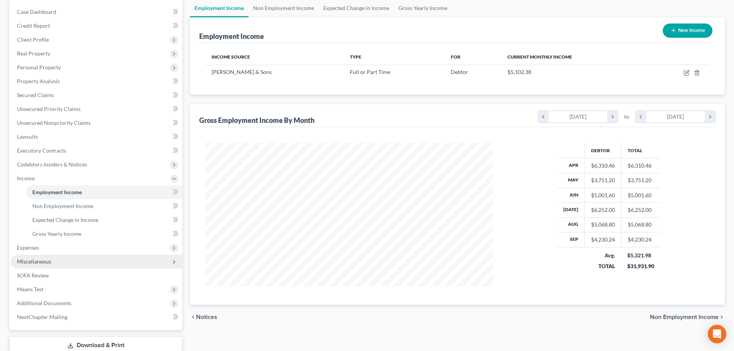
scroll to position [77, 0]
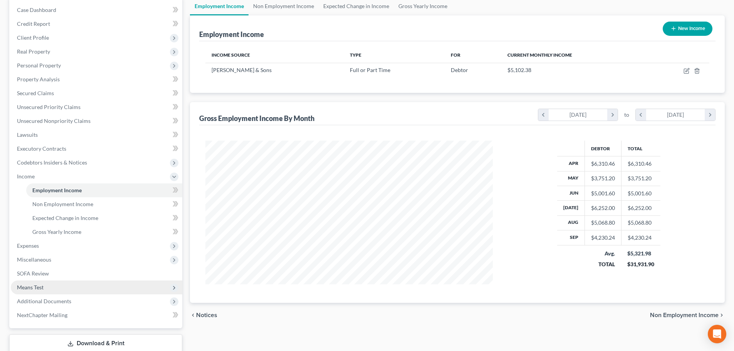
click at [86, 284] on span "Means Test" at bounding box center [96, 287] width 171 height 14
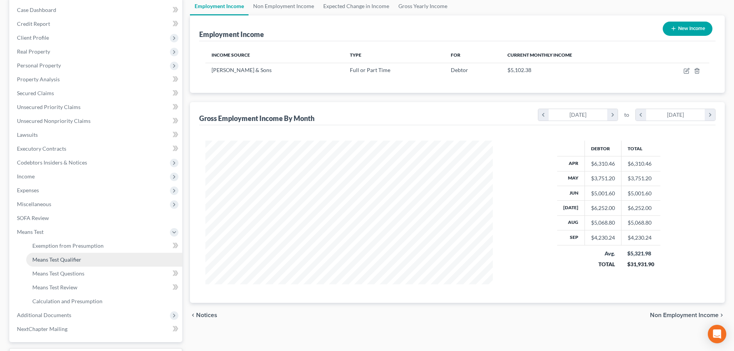
click at [86, 261] on link "Means Test Qualifier" at bounding box center [104, 260] width 156 height 14
